Goal: Transaction & Acquisition: Purchase product/service

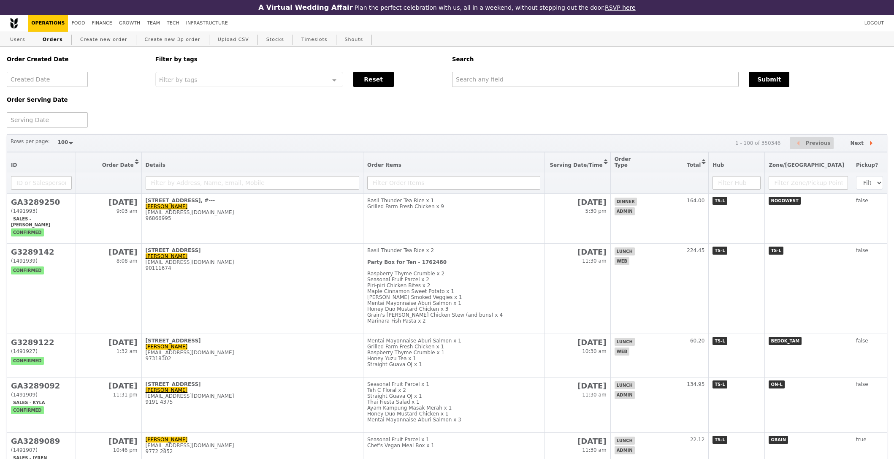
select select "100"
click at [18, 40] on link "Users" at bounding box center [18, 39] width 22 height 15
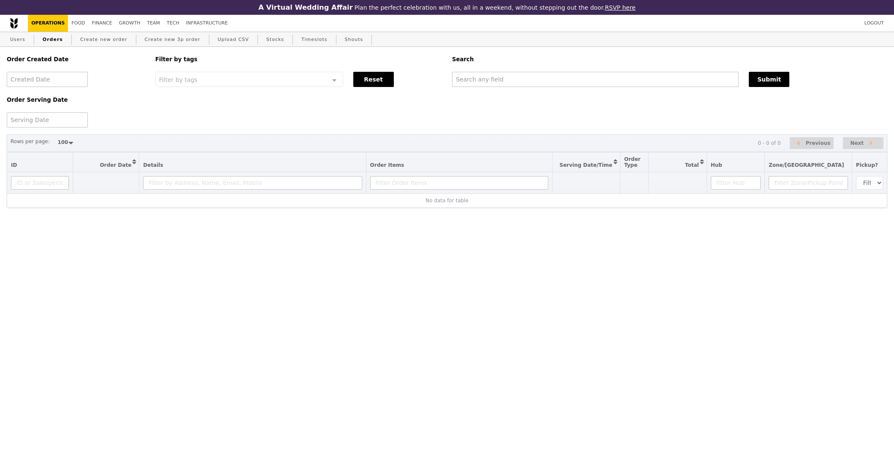
select select "100"
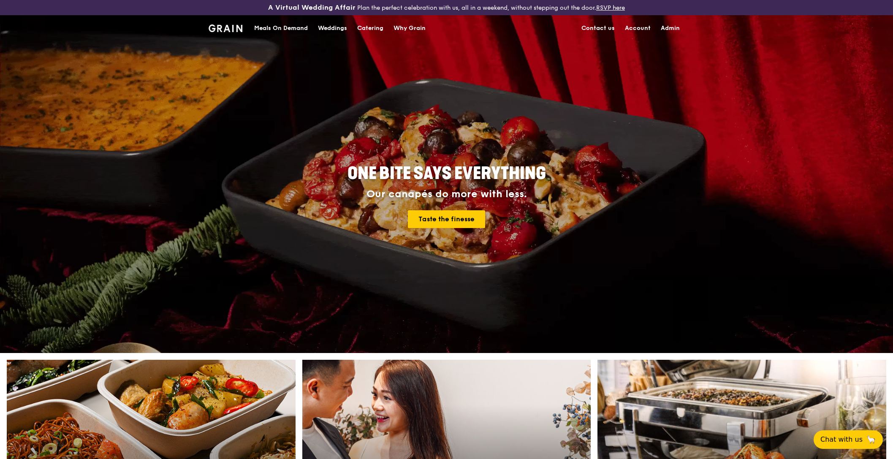
click at [293, 24] on div "Meals On Demand" at bounding box center [281, 28] width 54 height 25
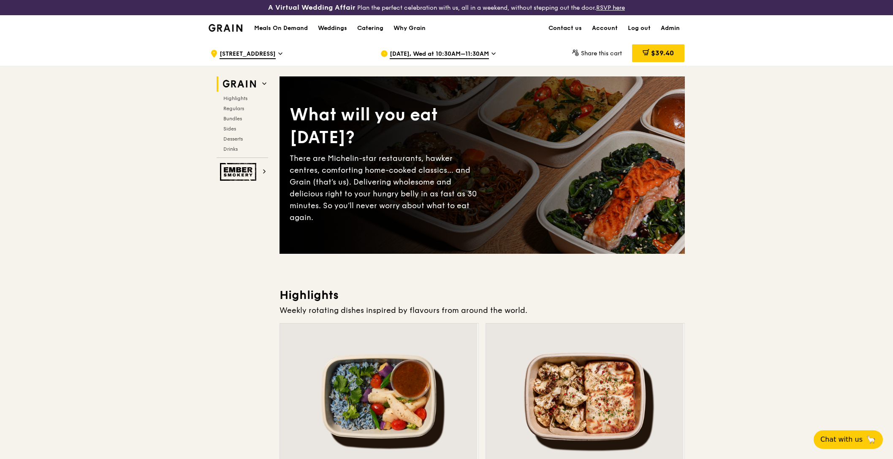
click at [449, 50] on span "Oct 1, Wed at 10:30AM–11:30AM" at bounding box center [439, 54] width 99 height 9
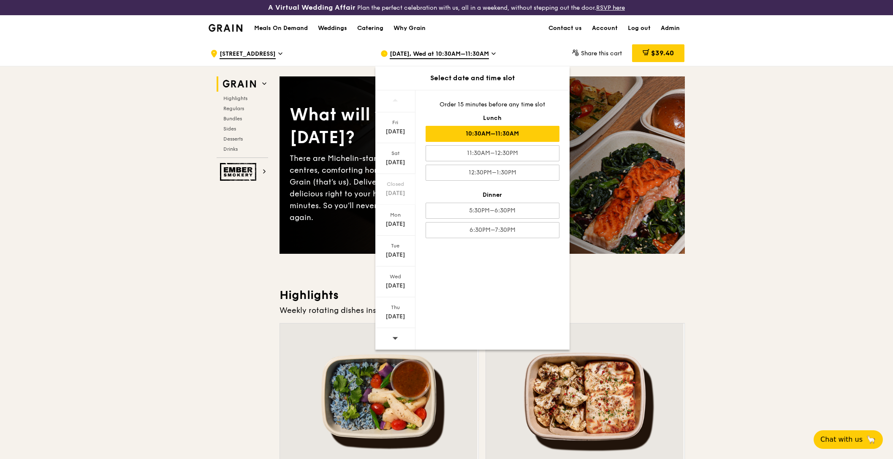
click at [404, 341] on div at bounding box center [395, 339] width 40 height 22
click at [396, 242] on div "Tue Sep 30" at bounding box center [395, 251] width 40 height 31
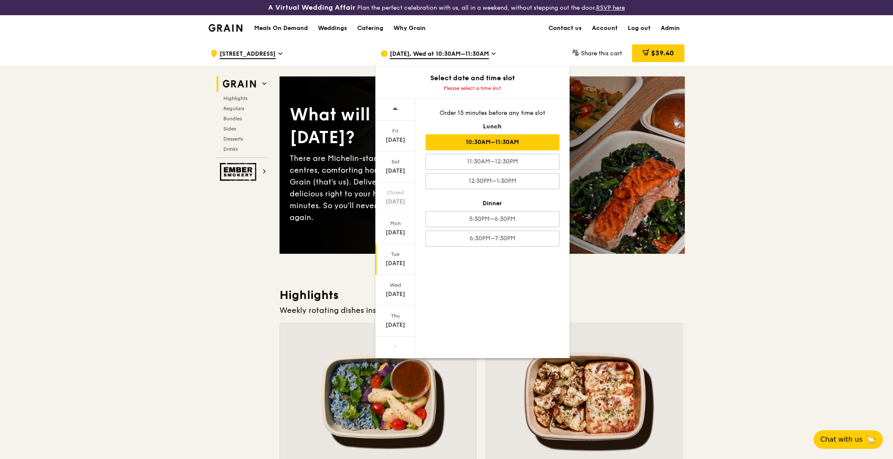
click at [506, 141] on div "10:30AM–11:30AM" at bounding box center [493, 142] width 134 height 16
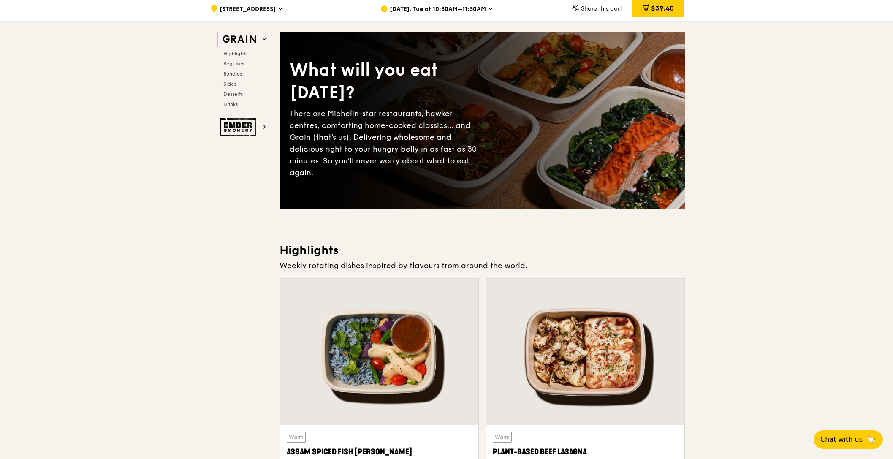
scroll to position [70, 0]
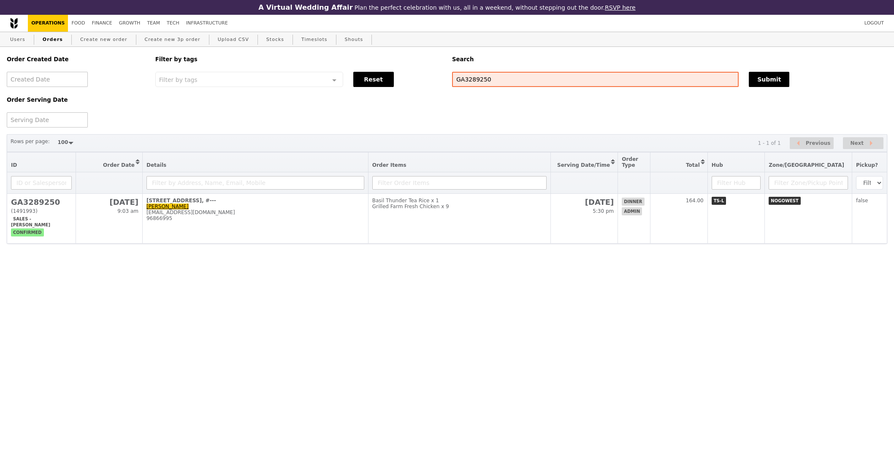
select select "100"
